Goal: Information Seeking & Learning: Find specific fact

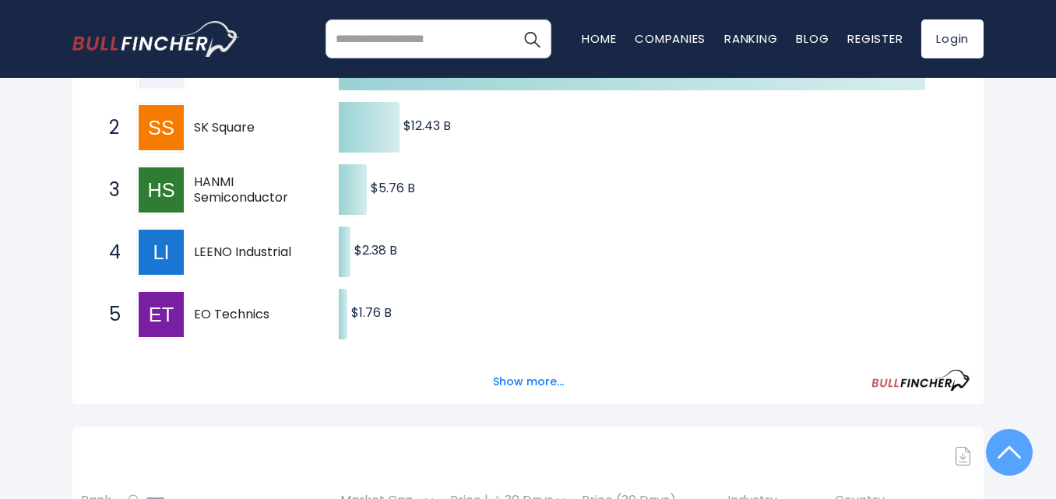
scroll to position [467, 0]
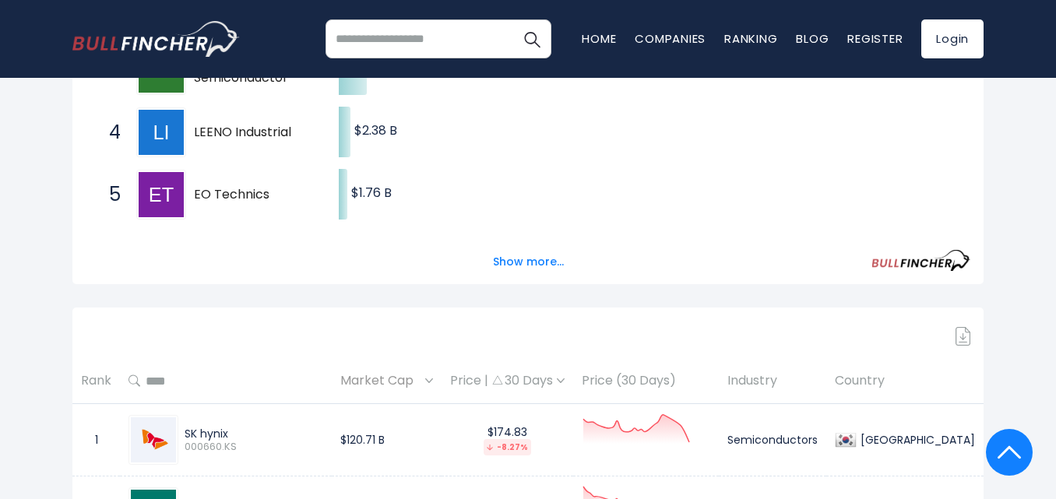
drag, startPoint x: 163, startPoint y: 191, endPoint x: 162, endPoint y: 135, distance: 56.1
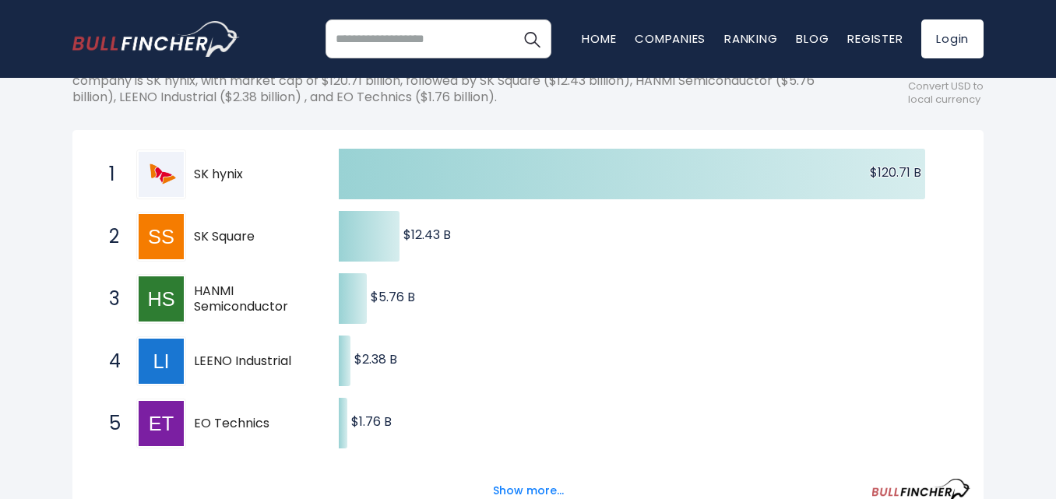
scroll to position [389, 0]
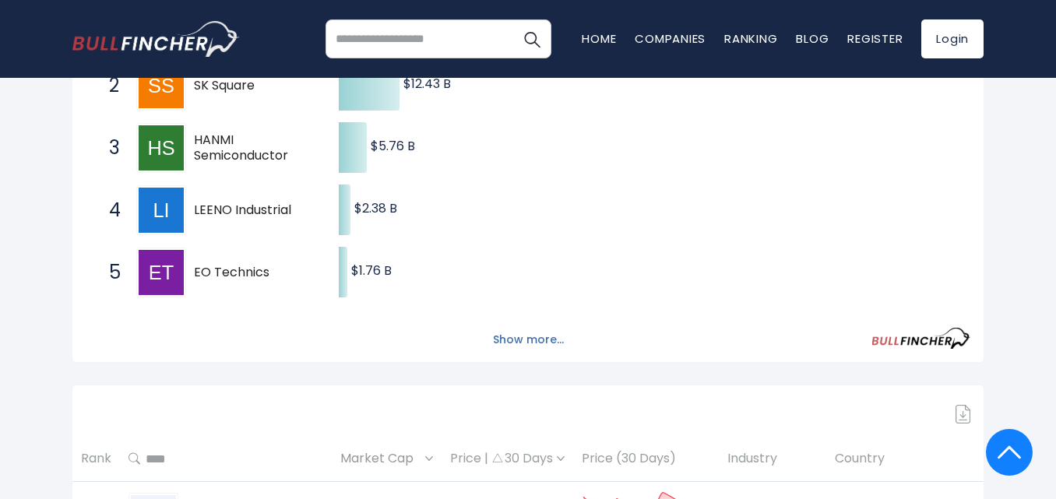
click at [549, 338] on button "Show more..." at bounding box center [529, 340] width 90 height 26
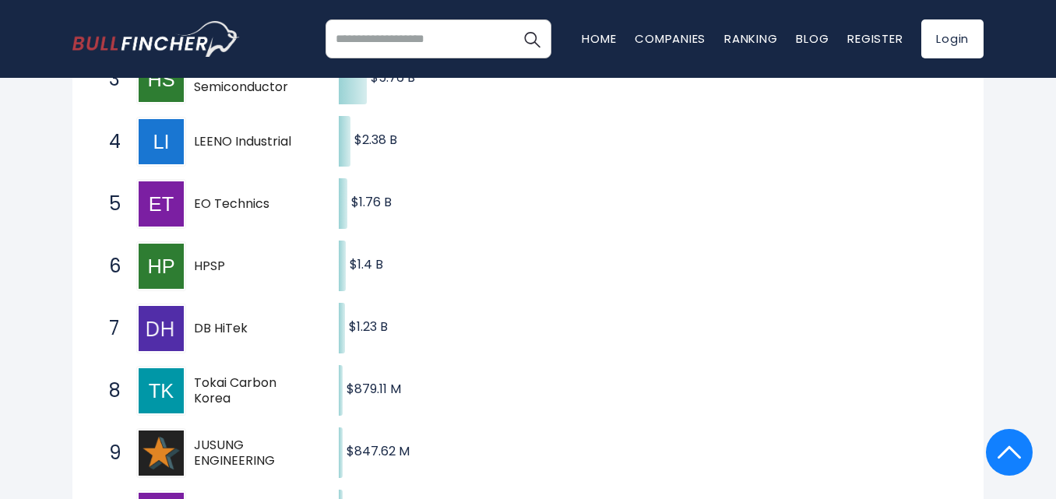
scroll to position [467, 0]
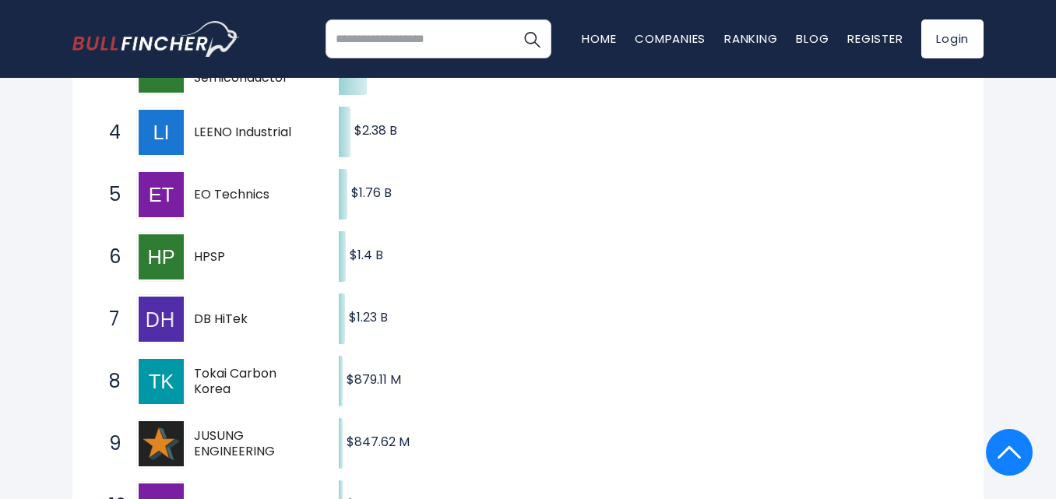
drag, startPoint x: 209, startPoint y: 311, endPoint x: 282, endPoint y: 340, distance: 78.4
click at [282, 340] on div "7 DB HiTek 000990.KS" at bounding box center [206, 319] width 210 height 50
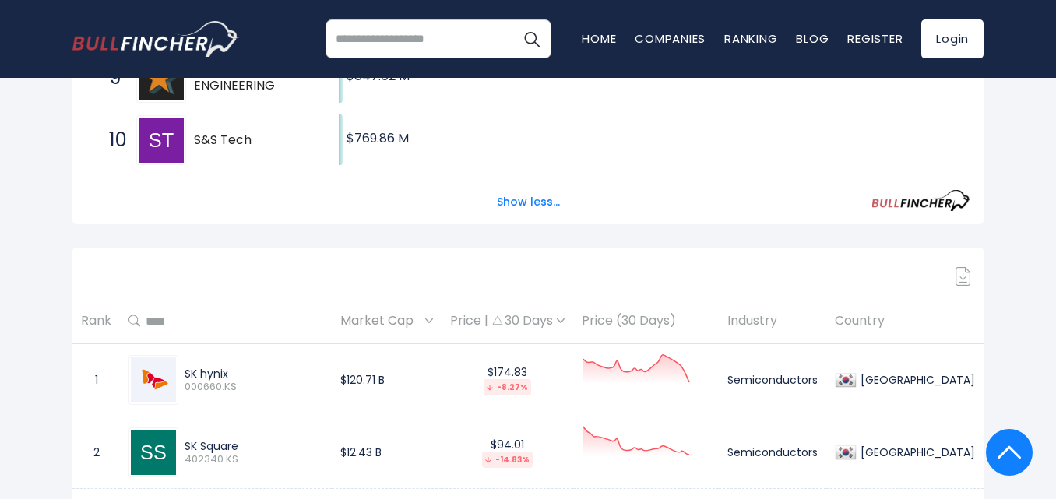
scroll to position [934, 0]
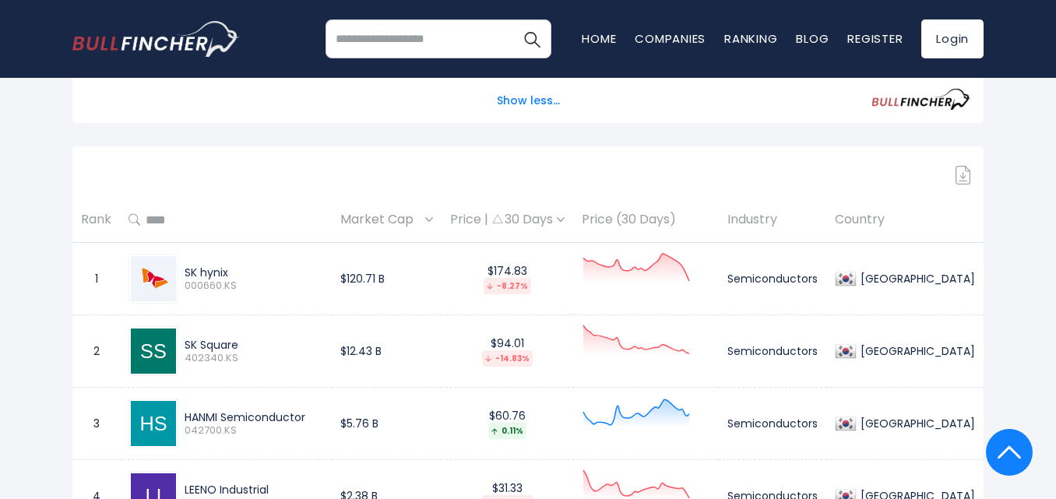
drag, startPoint x: 242, startPoint y: 273, endPoint x: 188, endPoint y: 271, distance: 53.8
click at [188, 271] on div "SK hynix" at bounding box center [254, 273] width 139 height 14
copy div "SK hynix"
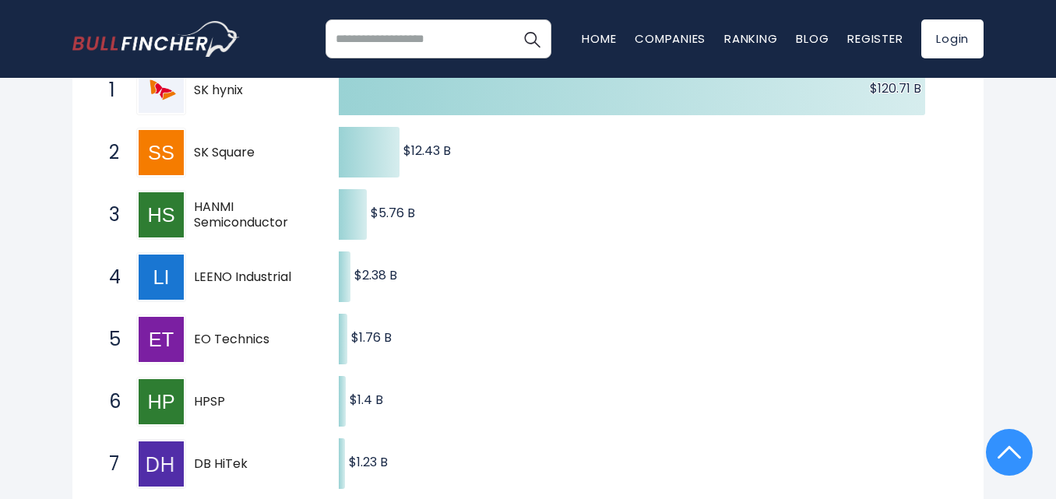
scroll to position [331, 0]
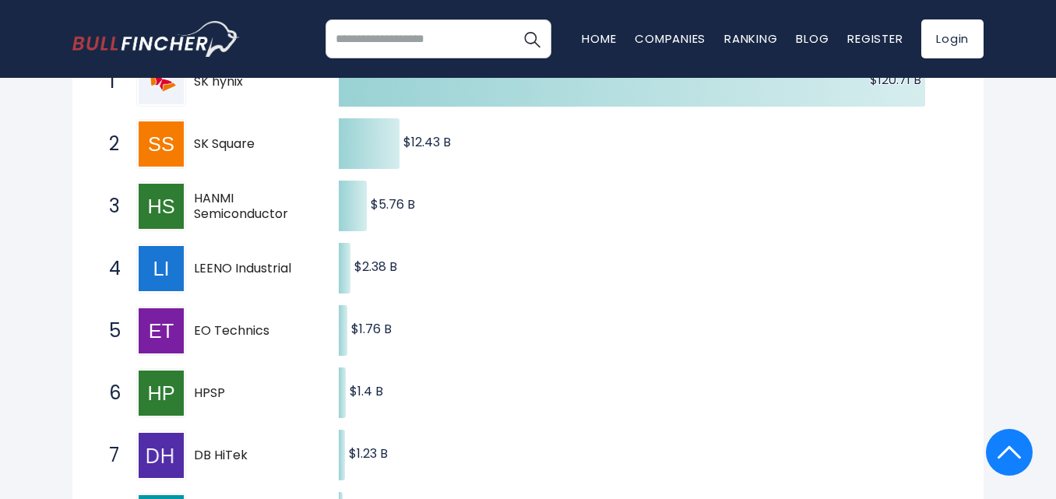
drag, startPoint x: 264, startPoint y: 145, endPoint x: 197, endPoint y: 144, distance: 67.0
click at [197, 144] on span "SK Square" at bounding box center [253, 144] width 118 height 16
drag, startPoint x: 192, startPoint y: 143, endPoint x: 261, endPoint y: 154, distance: 70.3
click at [261, 154] on div "[STREET_ADDRESS]" at bounding box center [206, 144] width 210 height 50
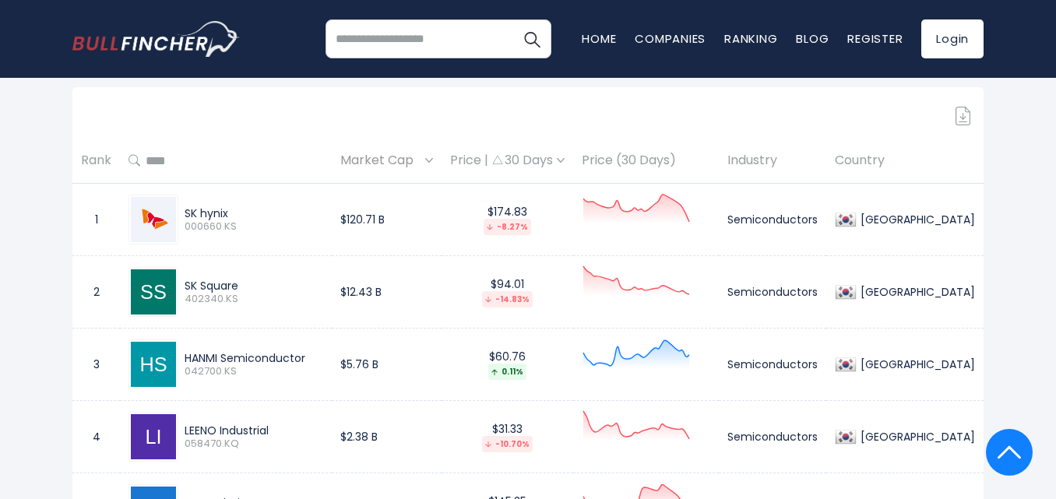
scroll to position [1019, 0]
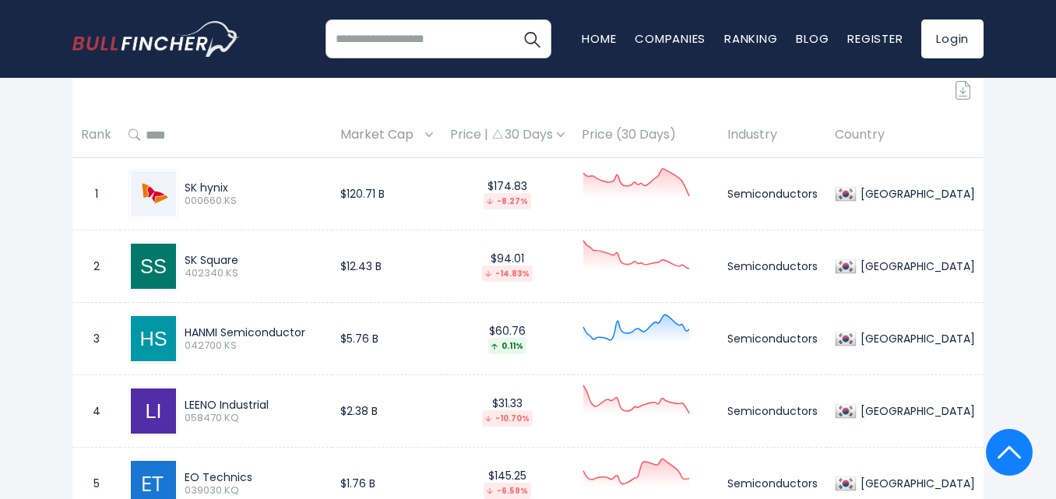
drag, startPoint x: 251, startPoint y: 260, endPoint x: 188, endPoint y: 262, distance: 63.1
click at [188, 262] on div "SK Square" at bounding box center [254, 260] width 139 height 14
copy div "SK Square"
drag, startPoint x: 322, startPoint y: 334, endPoint x: 183, endPoint y: 331, distance: 139.4
click at [183, 331] on div "HANMI Semiconductor 042700.KS" at bounding box center [250, 339] width 145 height 27
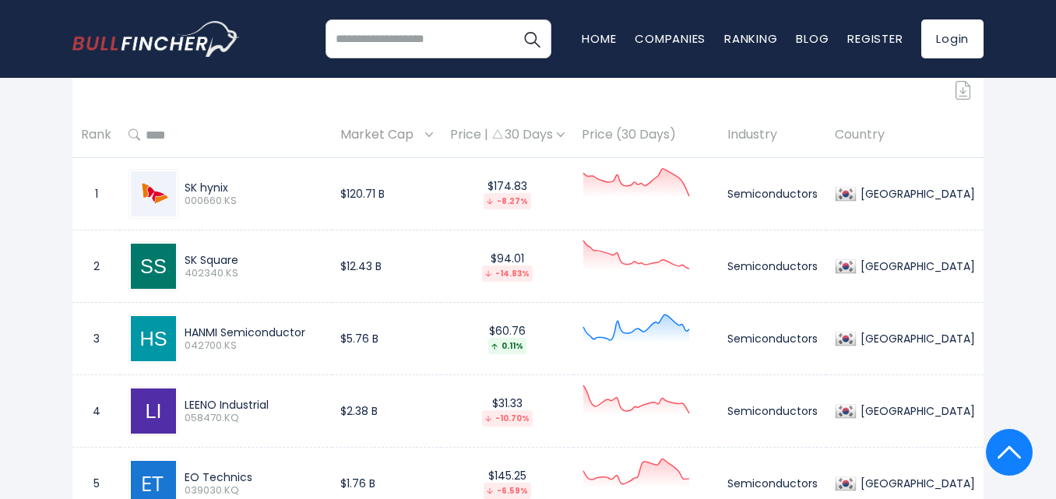
copy div "HANMI Semiconductor"
drag, startPoint x: 274, startPoint y: 404, endPoint x: 188, endPoint y: 400, distance: 85.8
click at [188, 400] on div "LEENO Industrial" at bounding box center [254, 405] width 139 height 14
copy div "LEENO Industrial"
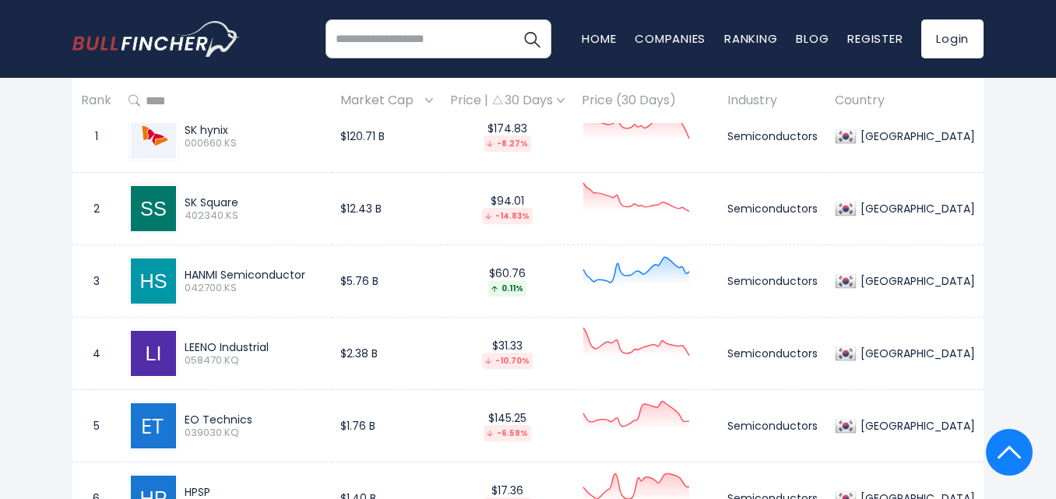
scroll to position [1097, 0]
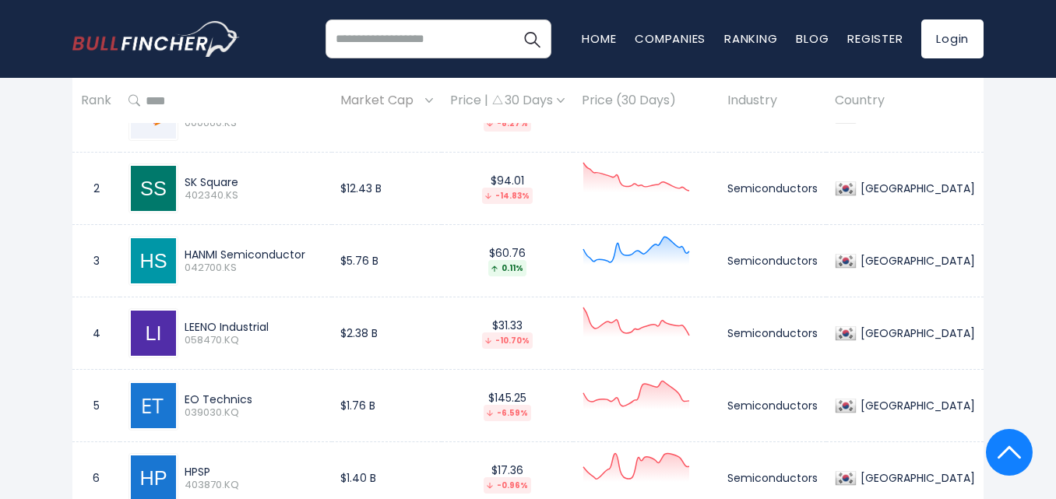
drag, startPoint x: 263, startPoint y: 399, endPoint x: 182, endPoint y: 401, distance: 81.0
click at [182, 403] on div "EO Technics 039030.KQ" at bounding box center [250, 405] width 145 height 27
copy div "EO Technics"
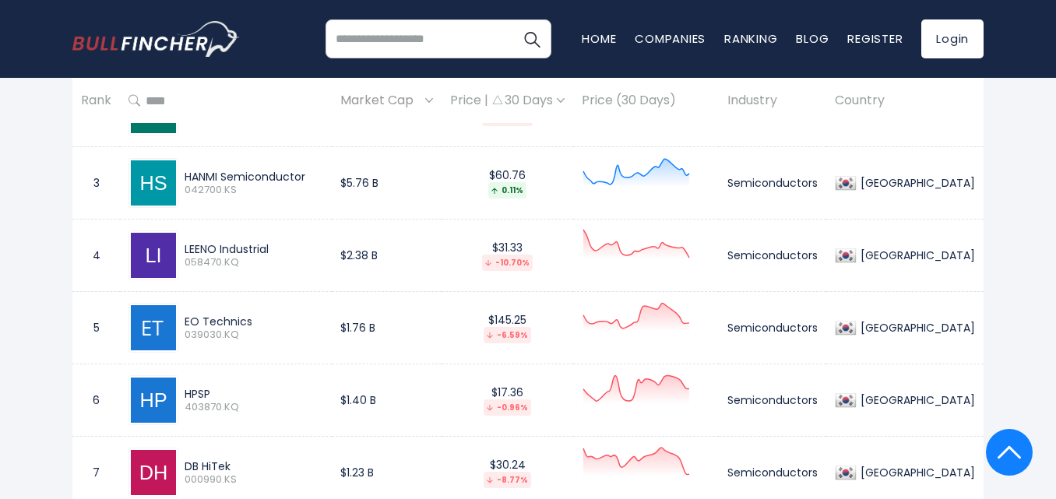
drag, startPoint x: 228, startPoint y: 396, endPoint x: 189, endPoint y: 396, distance: 38.9
click at [189, 396] on div "HPSP" at bounding box center [254, 394] width 139 height 14
copy div "HPSP"
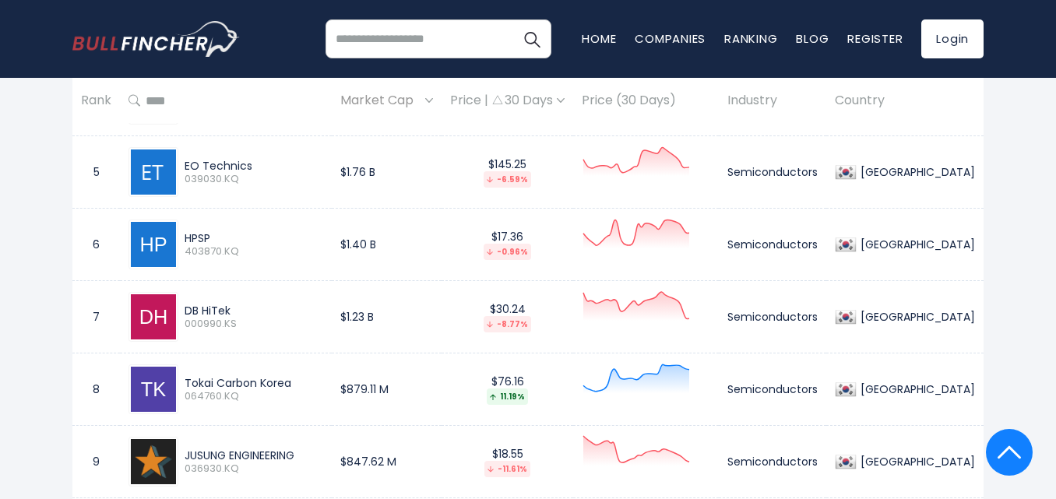
scroll to position [1409, 0]
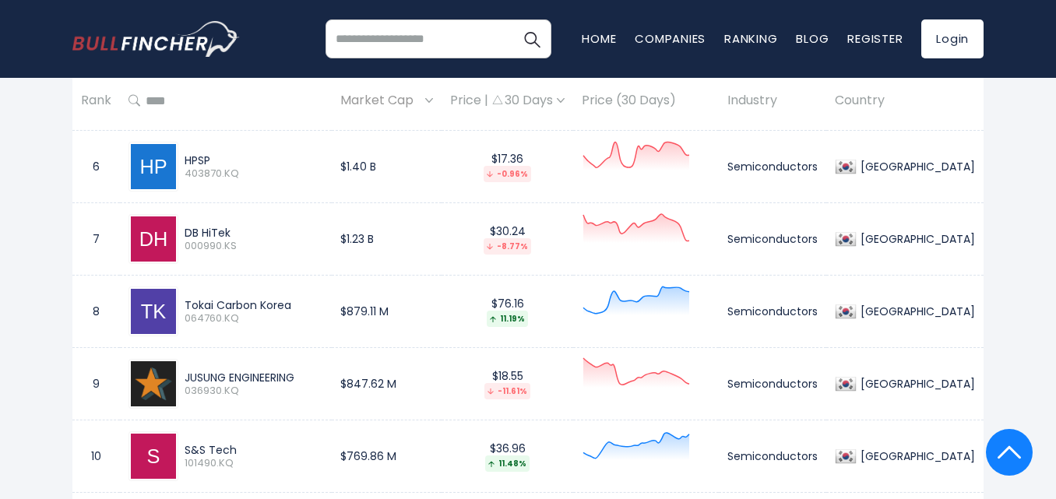
drag, startPoint x: 243, startPoint y: 230, endPoint x: 184, endPoint y: 230, distance: 59.2
click at [184, 230] on div "DB HiTek 000990.KS" at bounding box center [250, 239] width 145 height 27
copy div "DB HiTek"
drag, startPoint x: 307, startPoint y: 311, endPoint x: 186, endPoint y: 303, distance: 121.0
click at [186, 303] on div "Tokai Carbon Korea" at bounding box center [254, 305] width 139 height 14
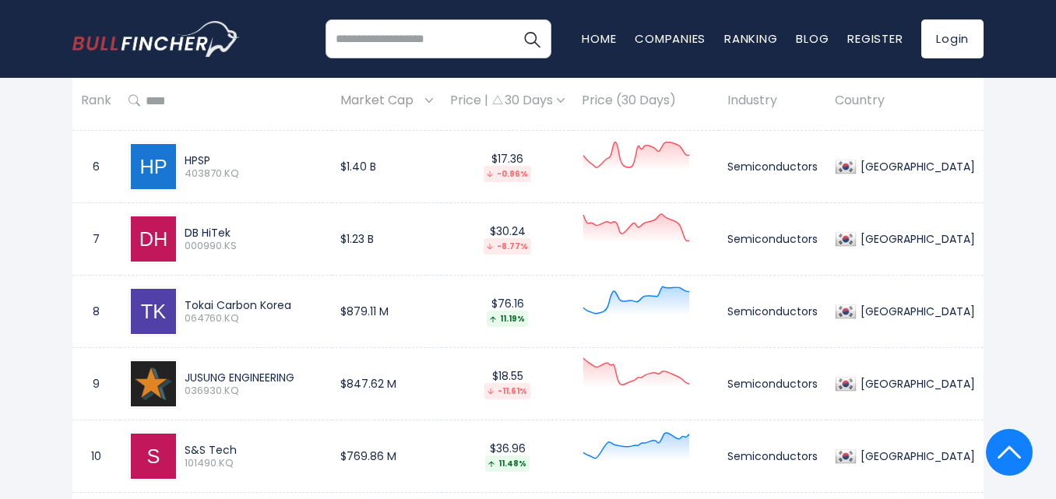
copy div "Tokai Carbon Korea"
drag, startPoint x: 308, startPoint y: 378, endPoint x: 206, endPoint y: 375, distance: 102.8
click at [185, 382] on div "JUSUNG ENGINEERING 036930.KQ" at bounding box center [250, 384] width 145 height 27
copy div "JUSUNG ENGINEERING"
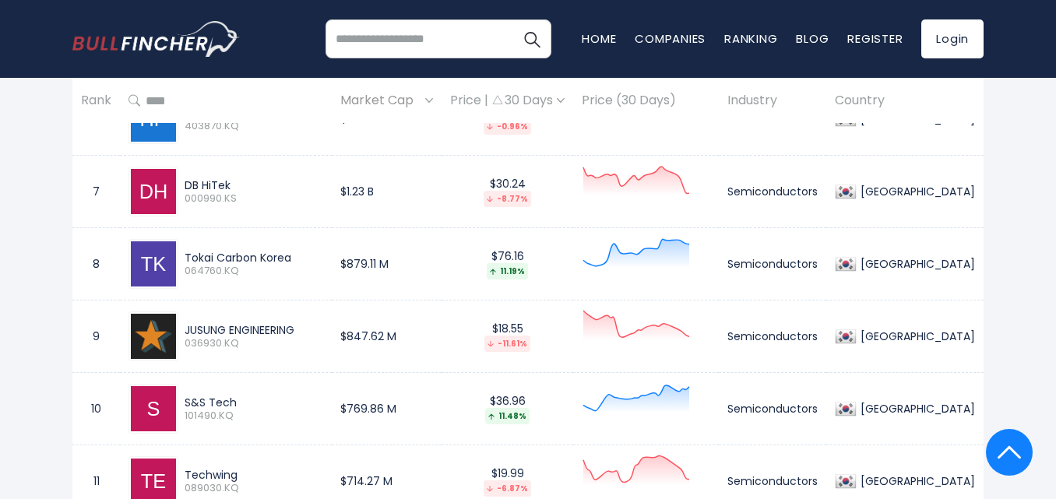
scroll to position [1564, 0]
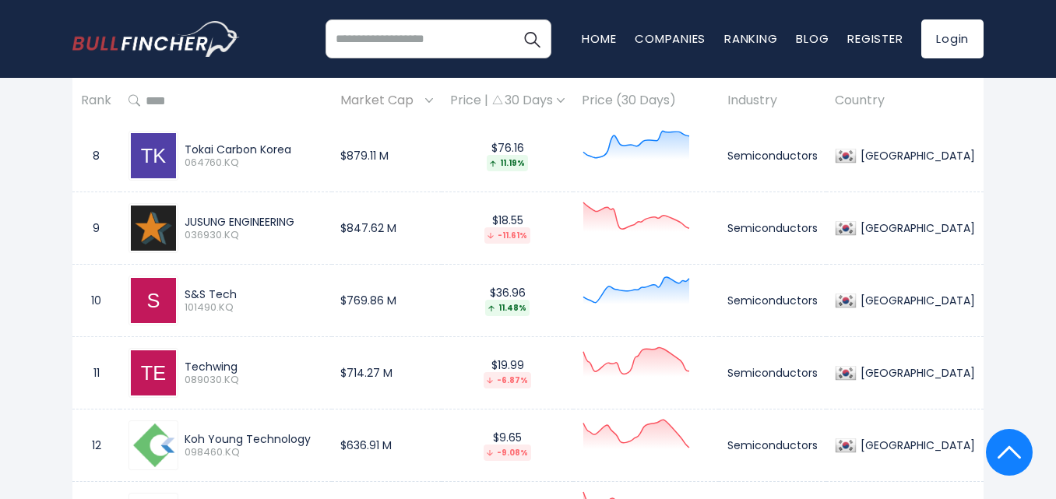
drag, startPoint x: 242, startPoint y: 294, endPoint x: 184, endPoint y: 298, distance: 58.5
click at [184, 298] on div "S&S Tech 101490.KQ" at bounding box center [250, 300] width 145 height 27
copy div "S&S Tech"
drag, startPoint x: 243, startPoint y: 365, endPoint x: 185, endPoint y: 367, distance: 58.4
click at [185, 367] on div "Techwing 089030.KQ" at bounding box center [250, 373] width 145 height 27
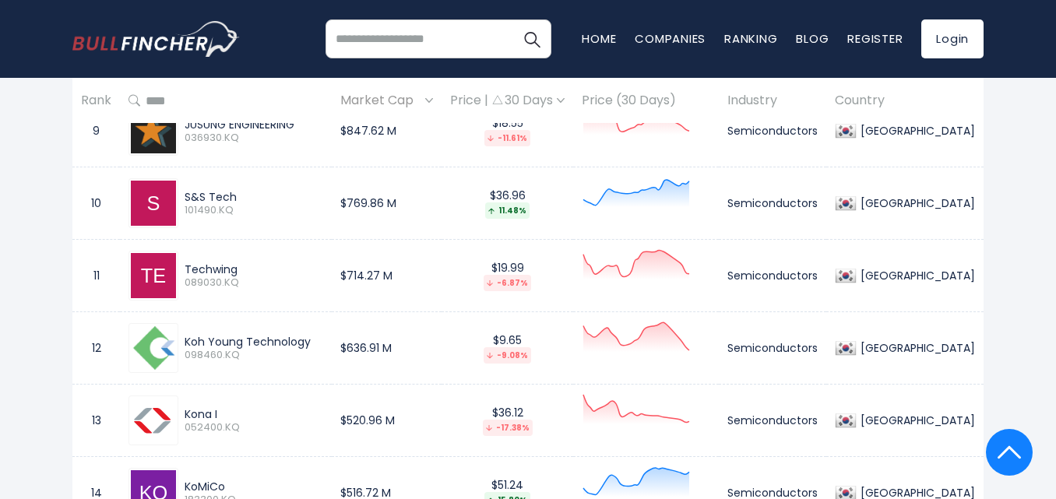
scroll to position [1720, 0]
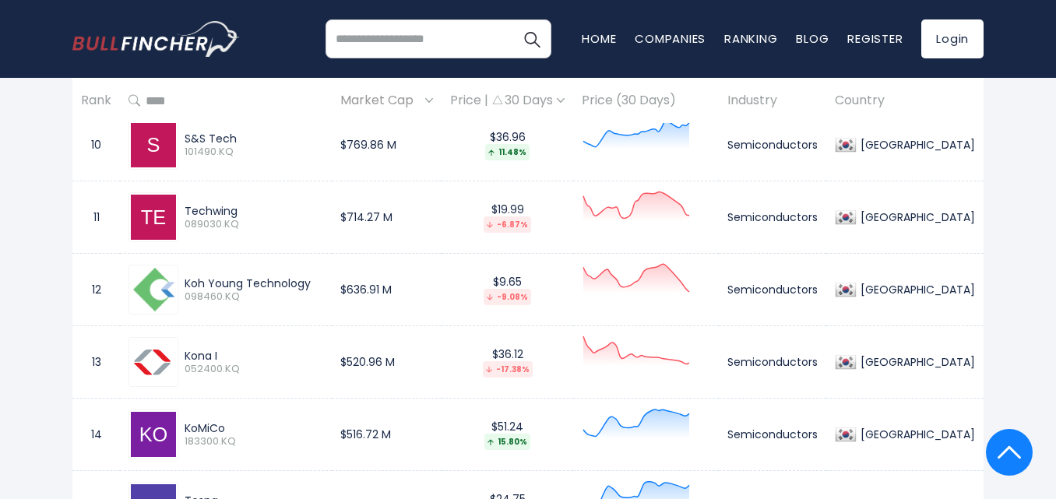
drag, startPoint x: 311, startPoint y: 286, endPoint x: 187, endPoint y: 283, distance: 124.6
click at [187, 283] on div "Koh Young Technology" at bounding box center [254, 283] width 139 height 14
drag, startPoint x: 223, startPoint y: 360, endPoint x: 192, endPoint y: 358, distance: 31.2
click at [192, 358] on div "Kona I" at bounding box center [254, 356] width 139 height 14
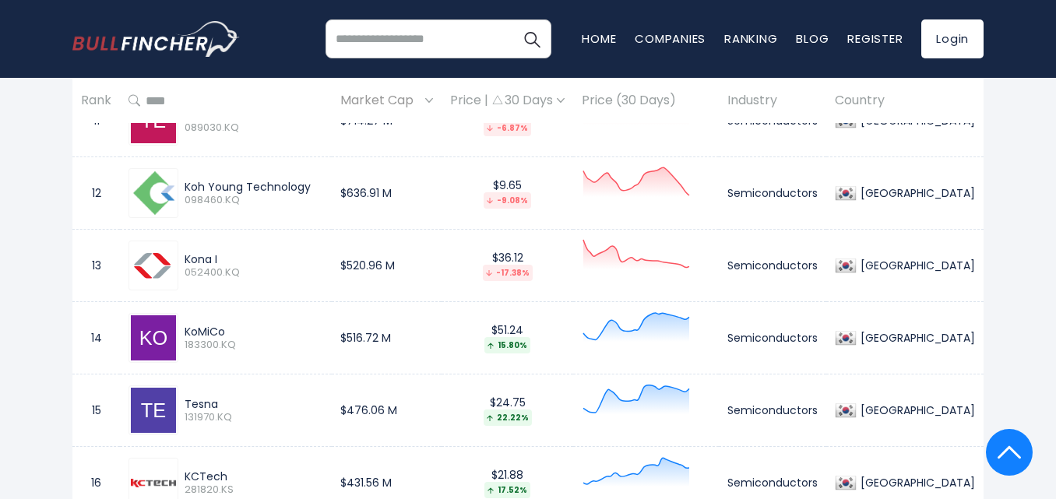
scroll to position [1876, 0]
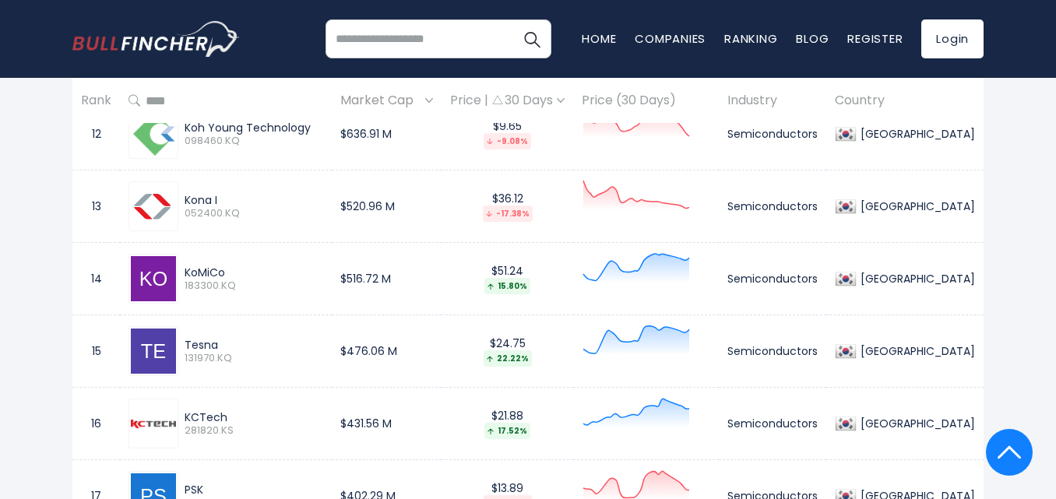
drag, startPoint x: 231, startPoint y: 269, endPoint x: 177, endPoint y: 272, distance: 54.6
click at [177, 272] on div "KoMiCo 183300.KQ" at bounding box center [225, 279] width 195 height 50
drag, startPoint x: 223, startPoint y: 336, endPoint x: 187, endPoint y: 348, distance: 37.7
click at [187, 348] on div "Tesna 131970.KQ" at bounding box center [225, 351] width 195 height 50
drag, startPoint x: 233, startPoint y: 415, endPoint x: 185, endPoint y: 410, distance: 47.7
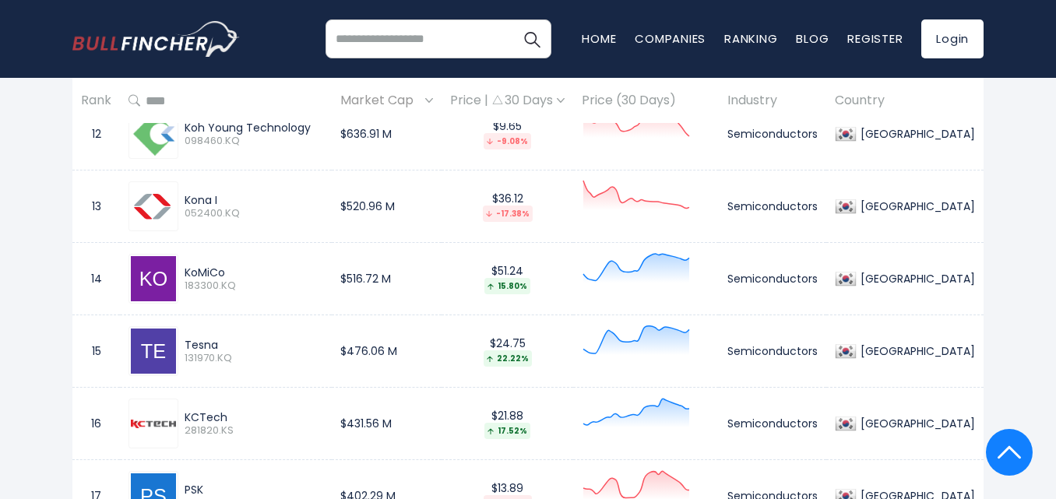
click at [185, 410] on div "KCTech 281820.KS" at bounding box center [250, 423] width 145 height 27
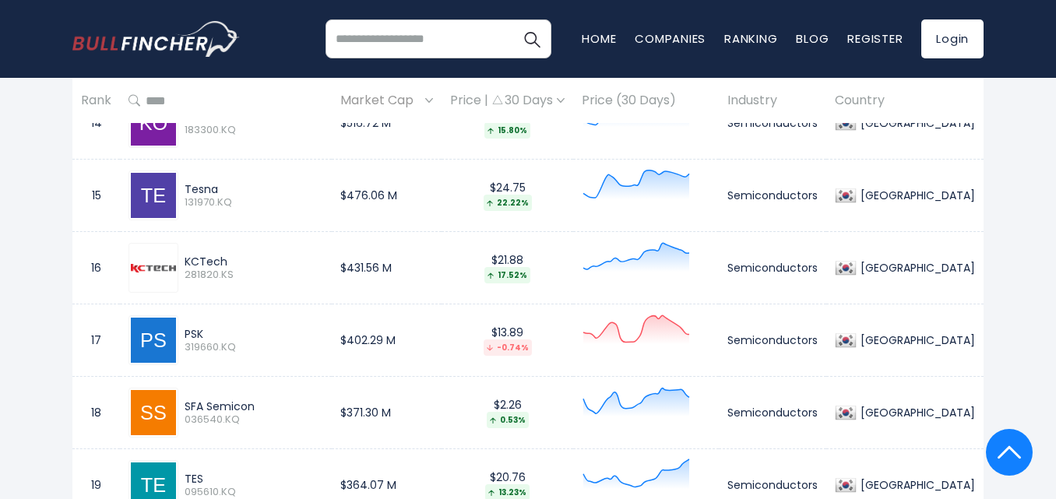
scroll to position [2110, 0]
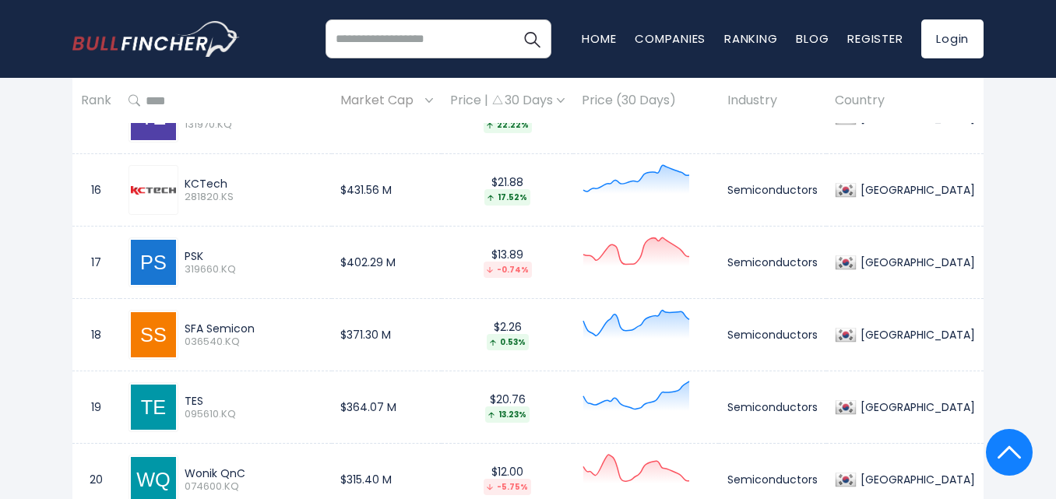
drag, startPoint x: 214, startPoint y: 248, endPoint x: 187, endPoint y: 259, distance: 29.1
click at [187, 259] on div "PSK" at bounding box center [254, 256] width 139 height 14
drag, startPoint x: 270, startPoint y: 330, endPoint x: 180, endPoint y: 329, distance: 90.3
click at [180, 329] on div "SFA Semicon 036540.KQ" at bounding box center [250, 335] width 145 height 27
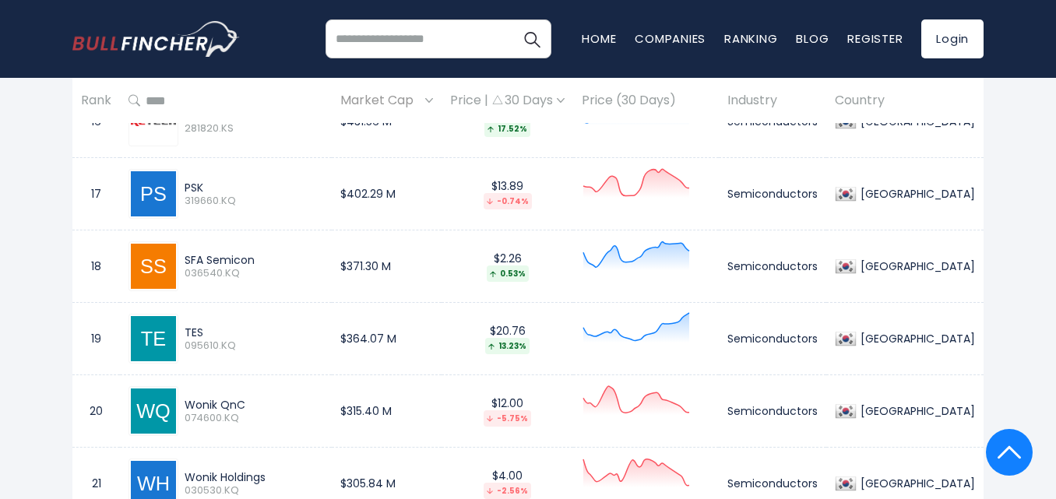
scroll to position [2187, 0]
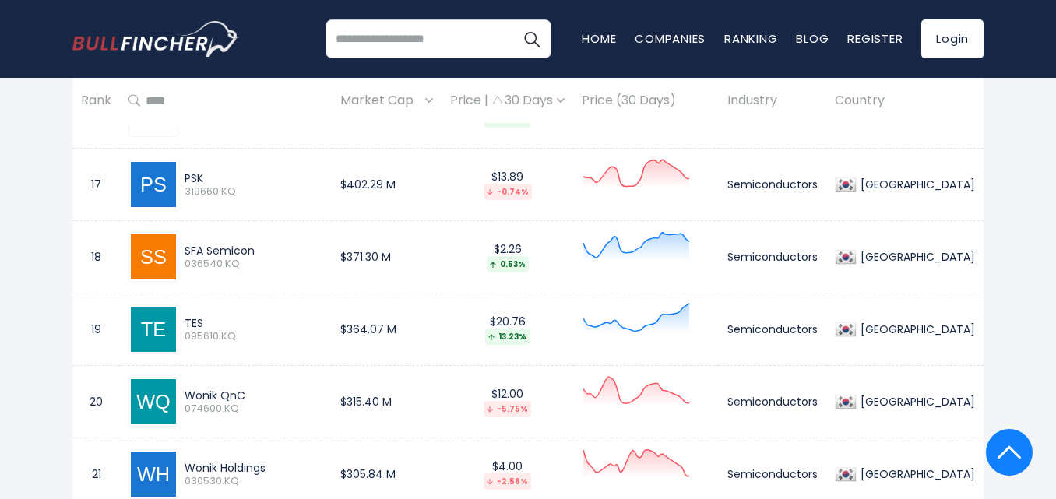
drag, startPoint x: 277, startPoint y: 392, endPoint x: 187, endPoint y: 393, distance: 90.3
click at [185, 398] on div "Wonik QnC 074600.KQ" at bounding box center [250, 402] width 145 height 27
drag, startPoint x: 208, startPoint y: 320, endPoint x: 183, endPoint y: 329, distance: 26.4
click at [183, 329] on div "TES 095610.KQ" at bounding box center [250, 329] width 145 height 27
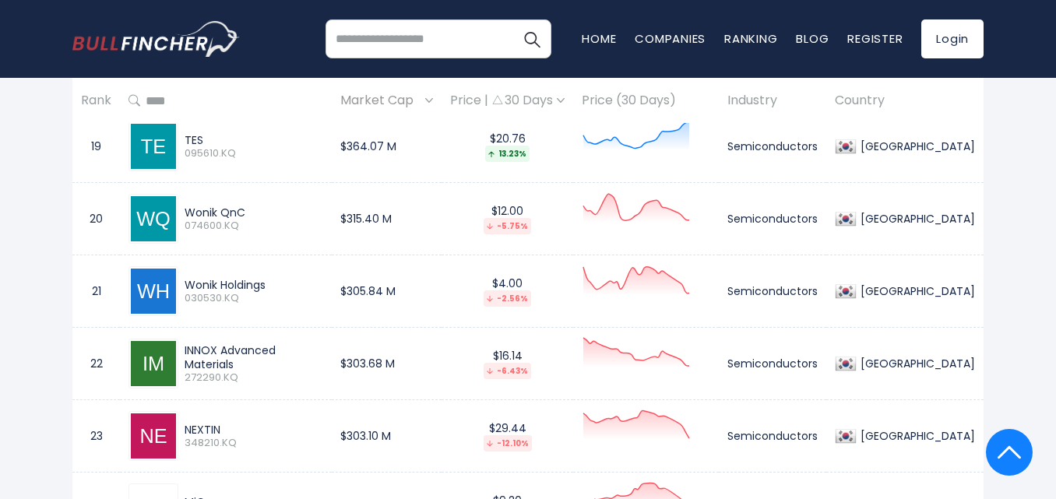
scroll to position [2421, 0]
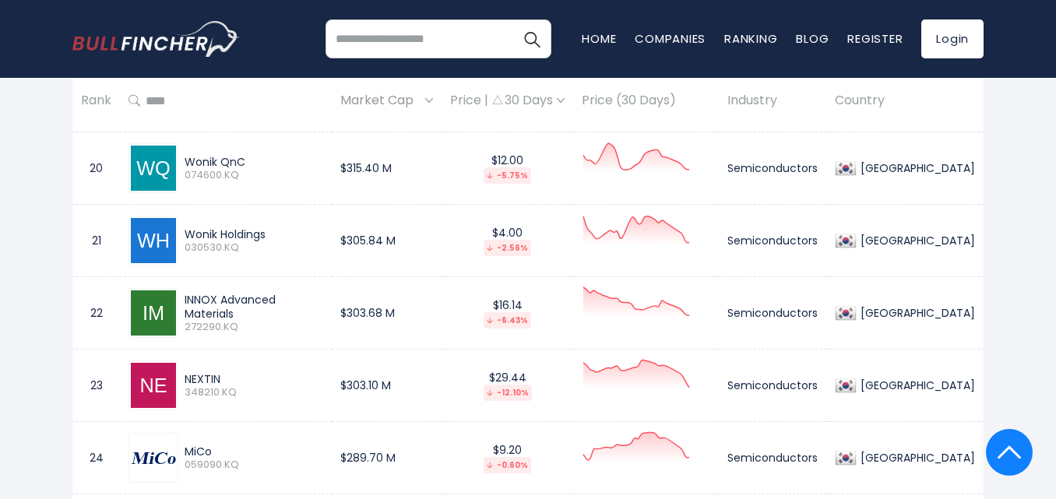
drag, startPoint x: 340, startPoint y: 308, endPoint x: 296, endPoint y: 283, distance: 50.9
click at [189, 301] on div "INNOX Advanced Materials" at bounding box center [254, 307] width 139 height 28
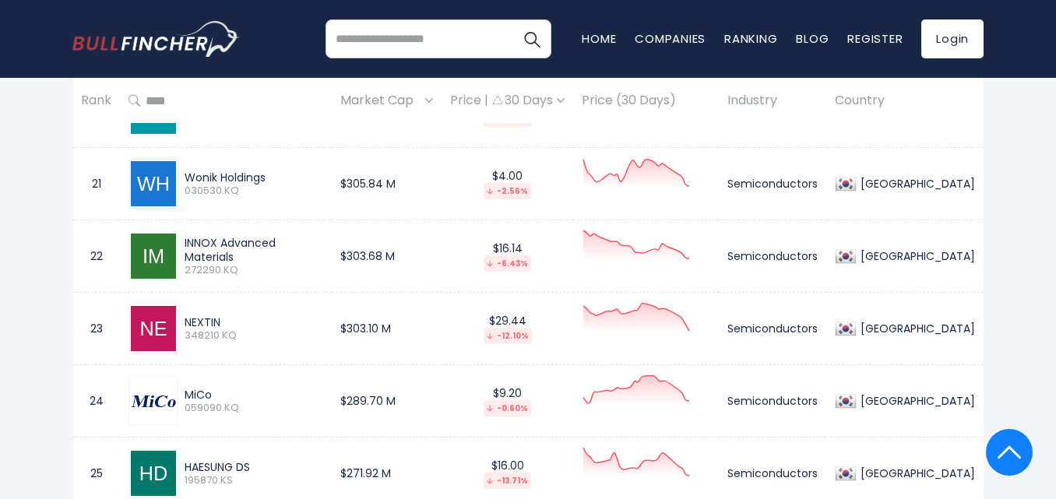
scroll to position [2499, 0]
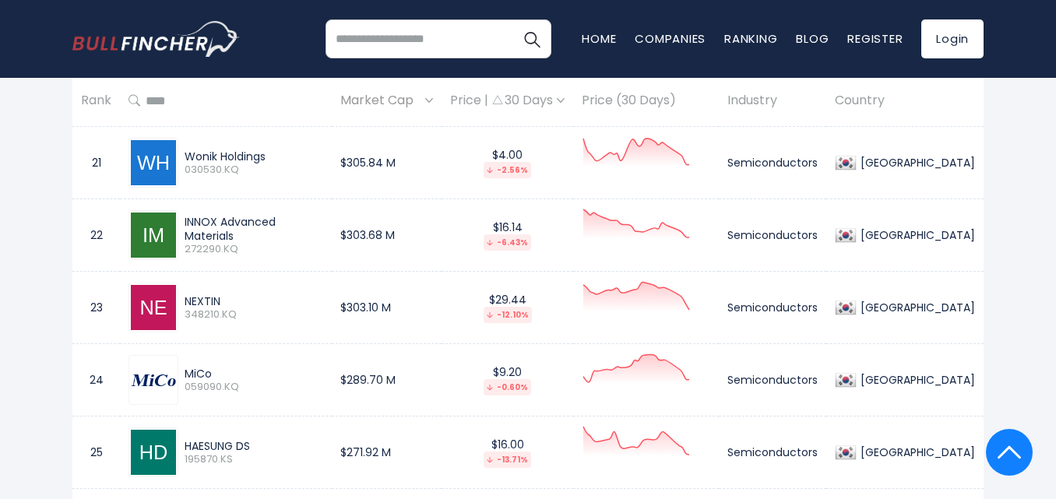
drag, startPoint x: 231, startPoint y: 298, endPoint x: 301, endPoint y: 297, distance: 69.3
click at [176, 301] on div "NEXTIN 348210.KQ" at bounding box center [225, 308] width 195 height 50
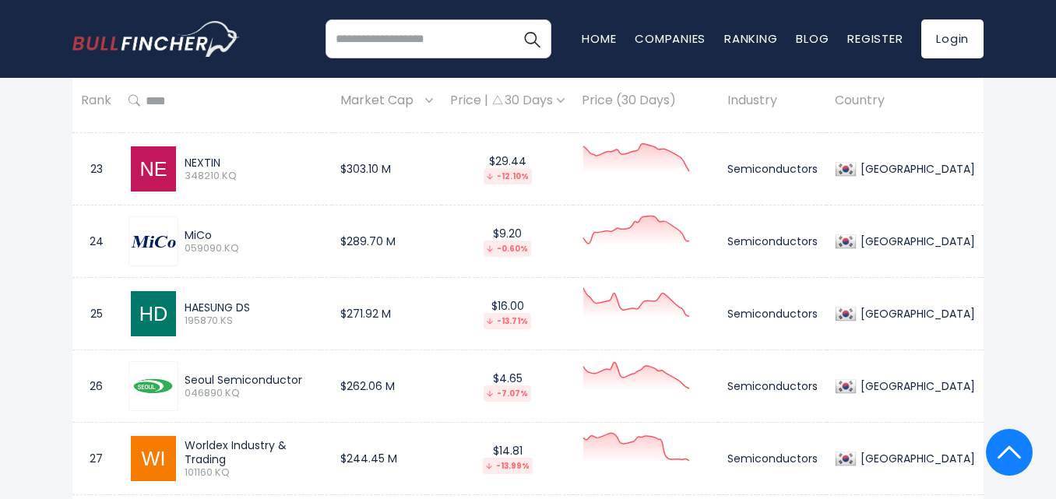
scroll to position [2655, 0]
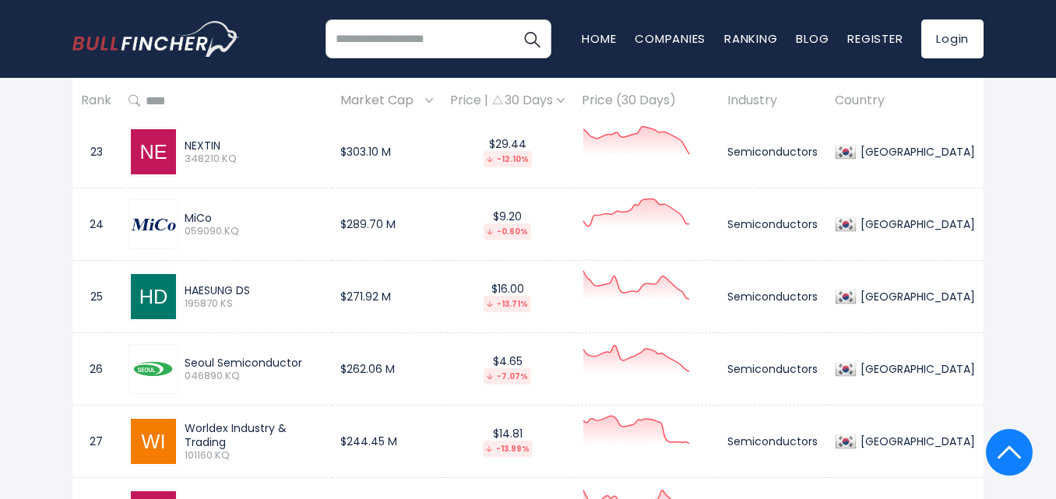
drag, startPoint x: 219, startPoint y: 220, endPoint x: 185, endPoint y: 223, distance: 34.3
click at [185, 223] on div "MiCo 059090.KQ" at bounding box center [250, 224] width 145 height 27
drag, startPoint x: 257, startPoint y: 286, endPoint x: 182, endPoint y: 293, distance: 75.1
click at [182, 293] on div "HAESUNG DS 195870.KS" at bounding box center [250, 296] width 145 height 27
drag, startPoint x: 310, startPoint y: 366, endPoint x: 186, endPoint y: 367, distance: 123.8
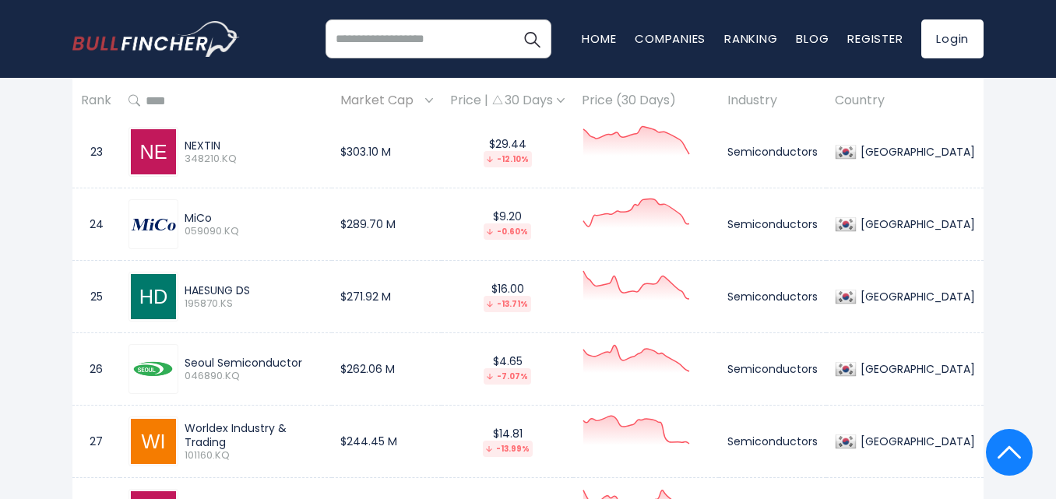
click at [186, 367] on div "Seoul Semiconductor" at bounding box center [254, 363] width 139 height 14
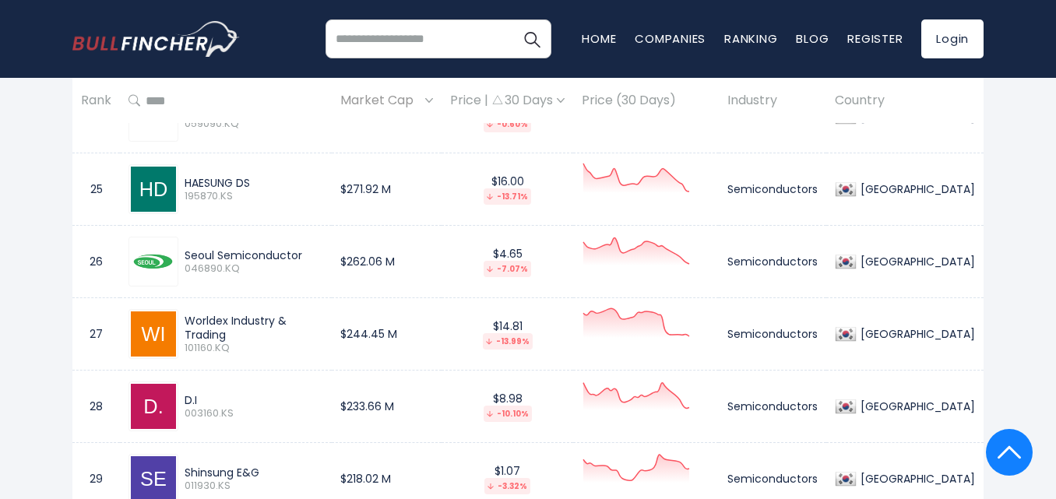
scroll to position [2810, 0]
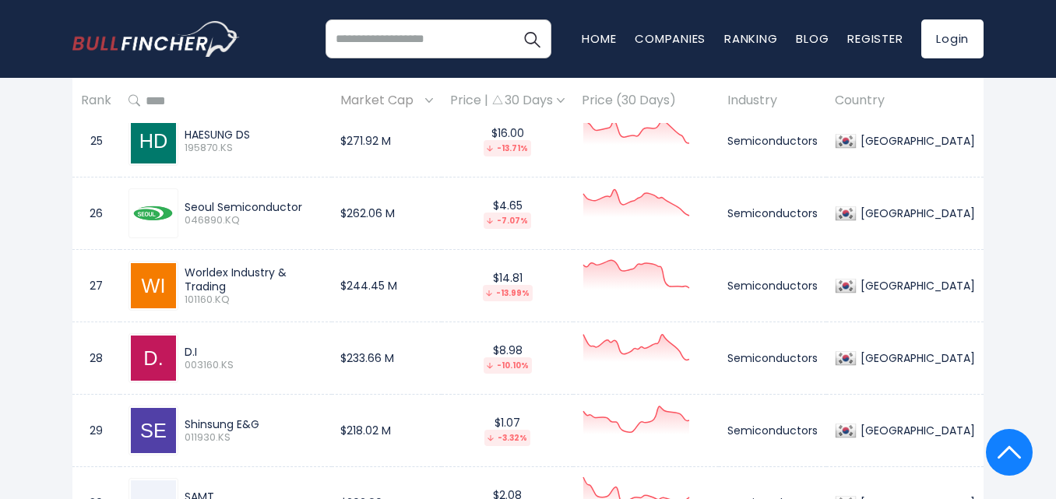
drag, startPoint x: 339, startPoint y: 279, endPoint x: 281, endPoint y: 266, distance: 59.1
click at [184, 277] on div "Worldex Industry & Trading 101160.KQ" at bounding box center [250, 286] width 145 height 41
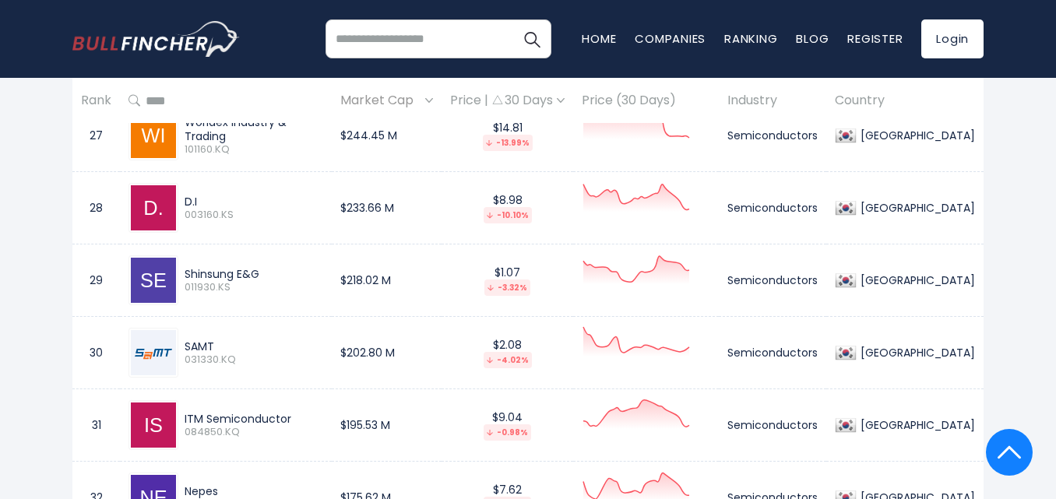
scroll to position [2966, 0]
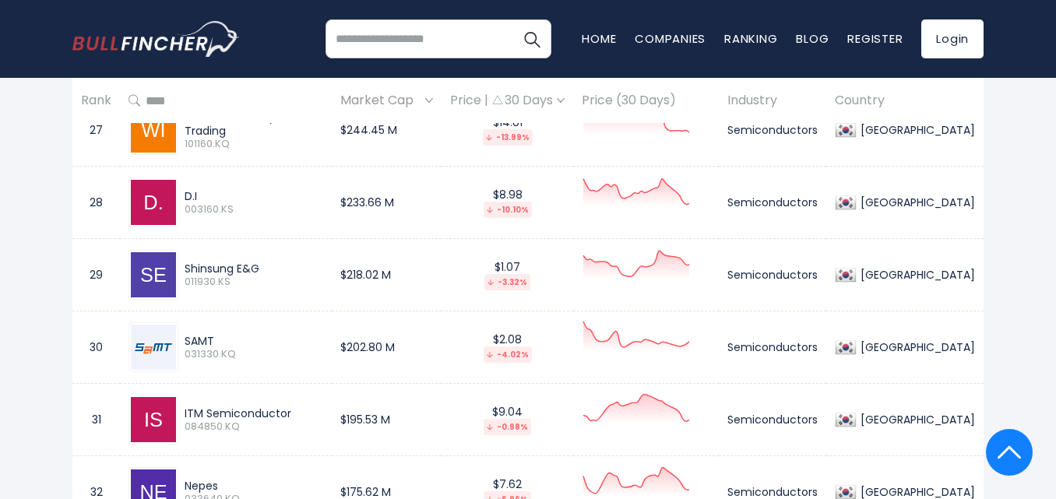
drag, startPoint x: 266, startPoint y: 268, endPoint x: 186, endPoint y: 264, distance: 80.3
click at [186, 264] on div "Shinsung E&G" at bounding box center [254, 269] width 139 height 14
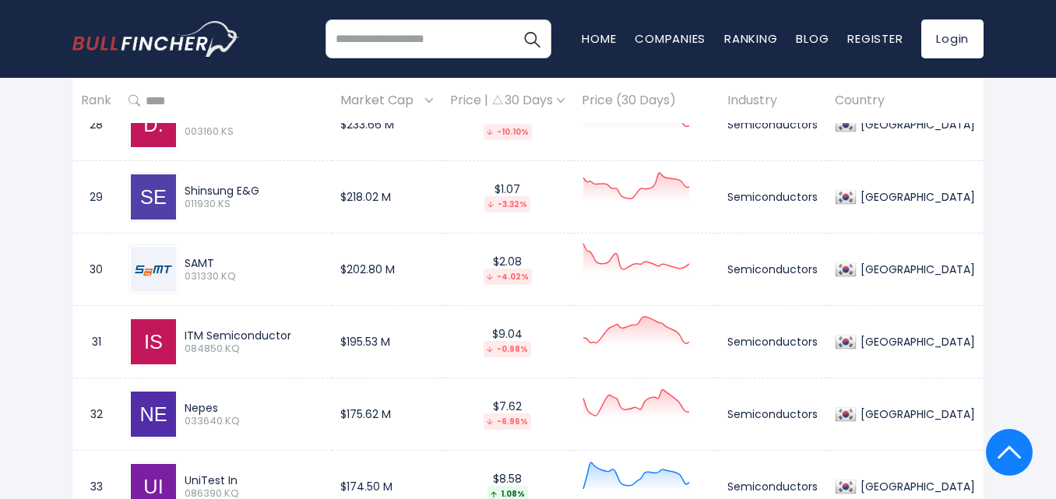
drag, startPoint x: 220, startPoint y: 260, endPoint x: 254, endPoint y: 274, distance: 37.0
click at [185, 262] on div "SAMT 031330.KQ" at bounding box center [250, 269] width 145 height 27
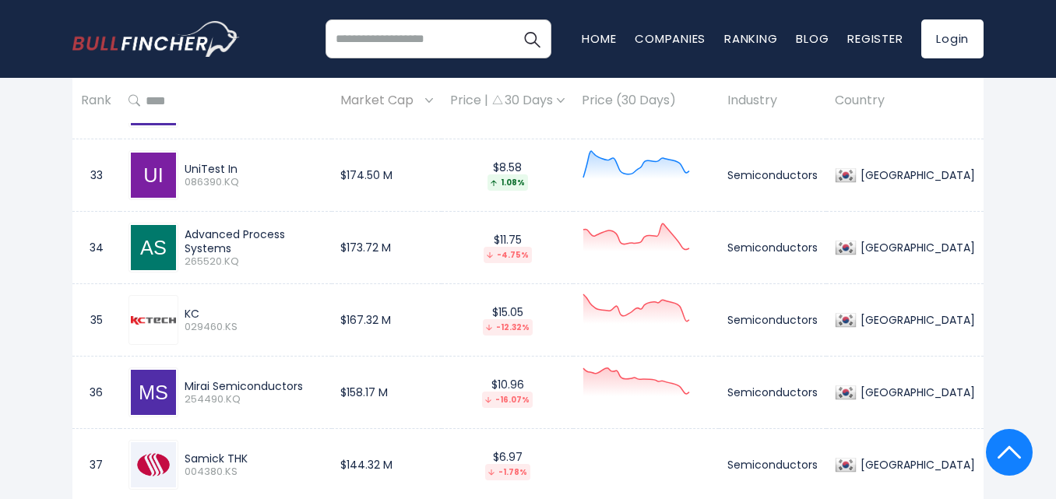
scroll to position [3122, 0]
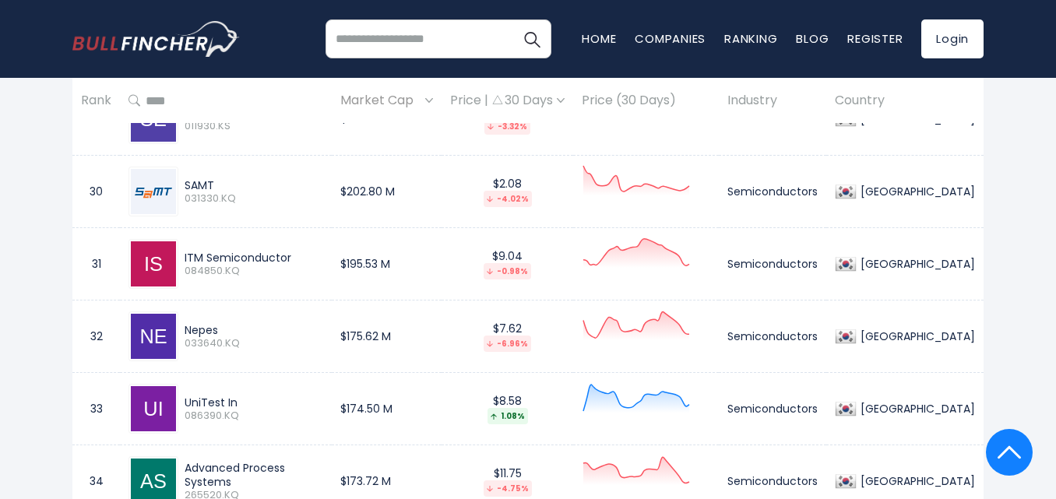
drag, startPoint x: 296, startPoint y: 260, endPoint x: 185, endPoint y: 262, distance: 110.6
click at [185, 262] on div "ITM Semiconductor 084850.KQ" at bounding box center [250, 264] width 145 height 27
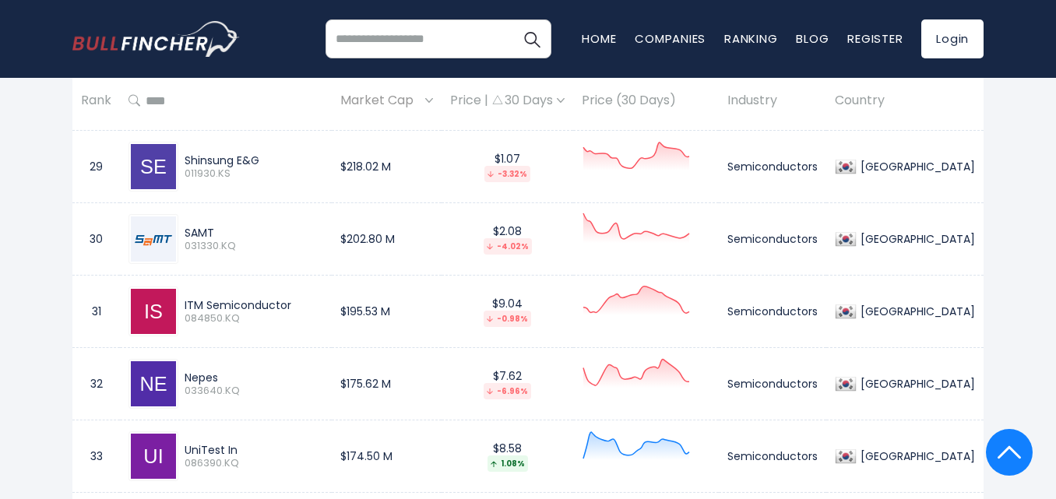
scroll to position [3044, 0]
